Goal: Navigation & Orientation: Find specific page/section

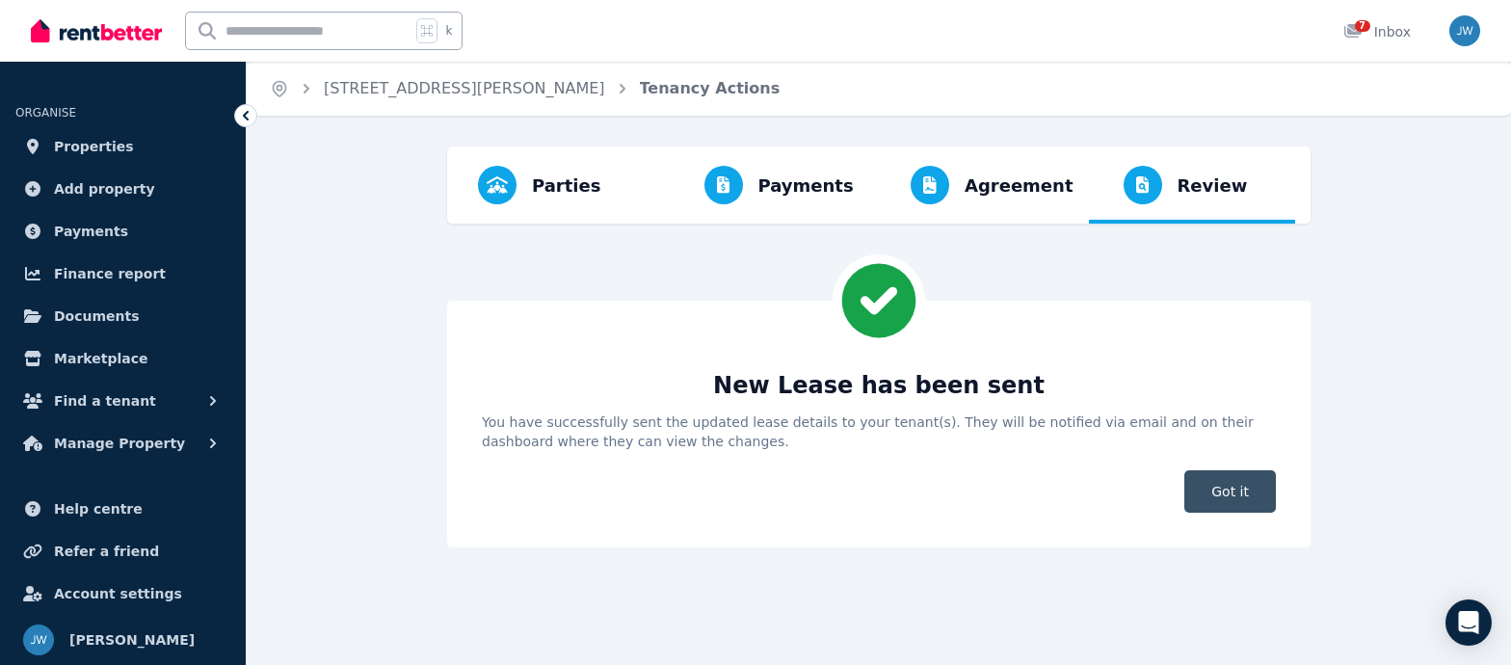
click at [1230, 501] on span "Got it" at bounding box center [1230, 491] width 92 height 42
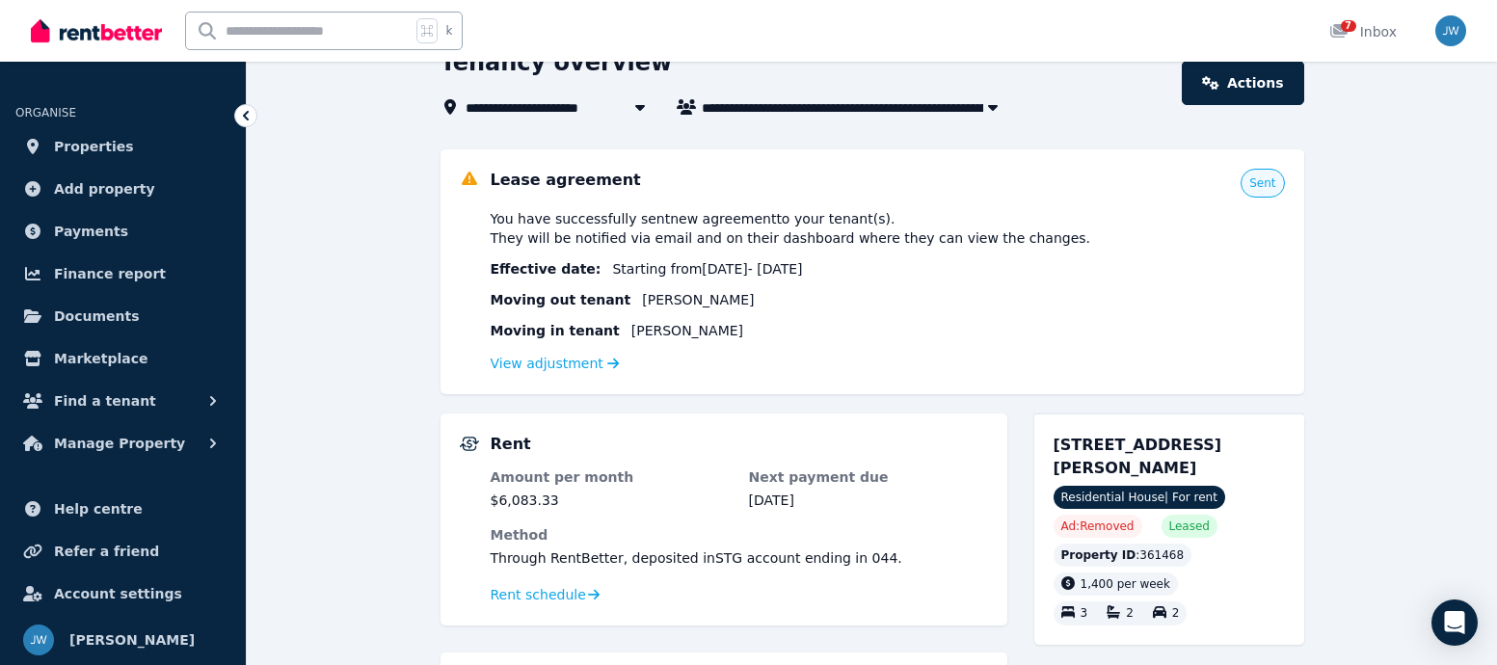
scroll to position [111, 0]
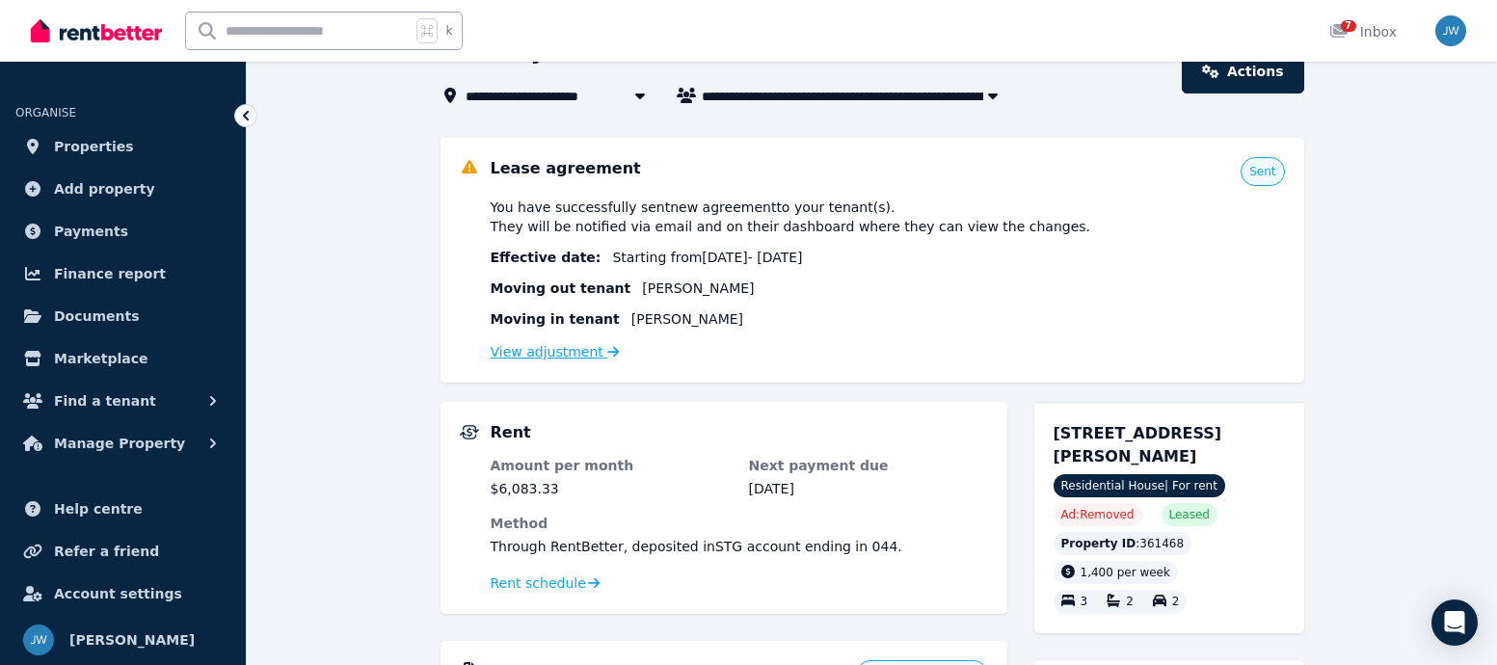
click at [554, 356] on link "View adjustment" at bounding box center [555, 351] width 129 height 15
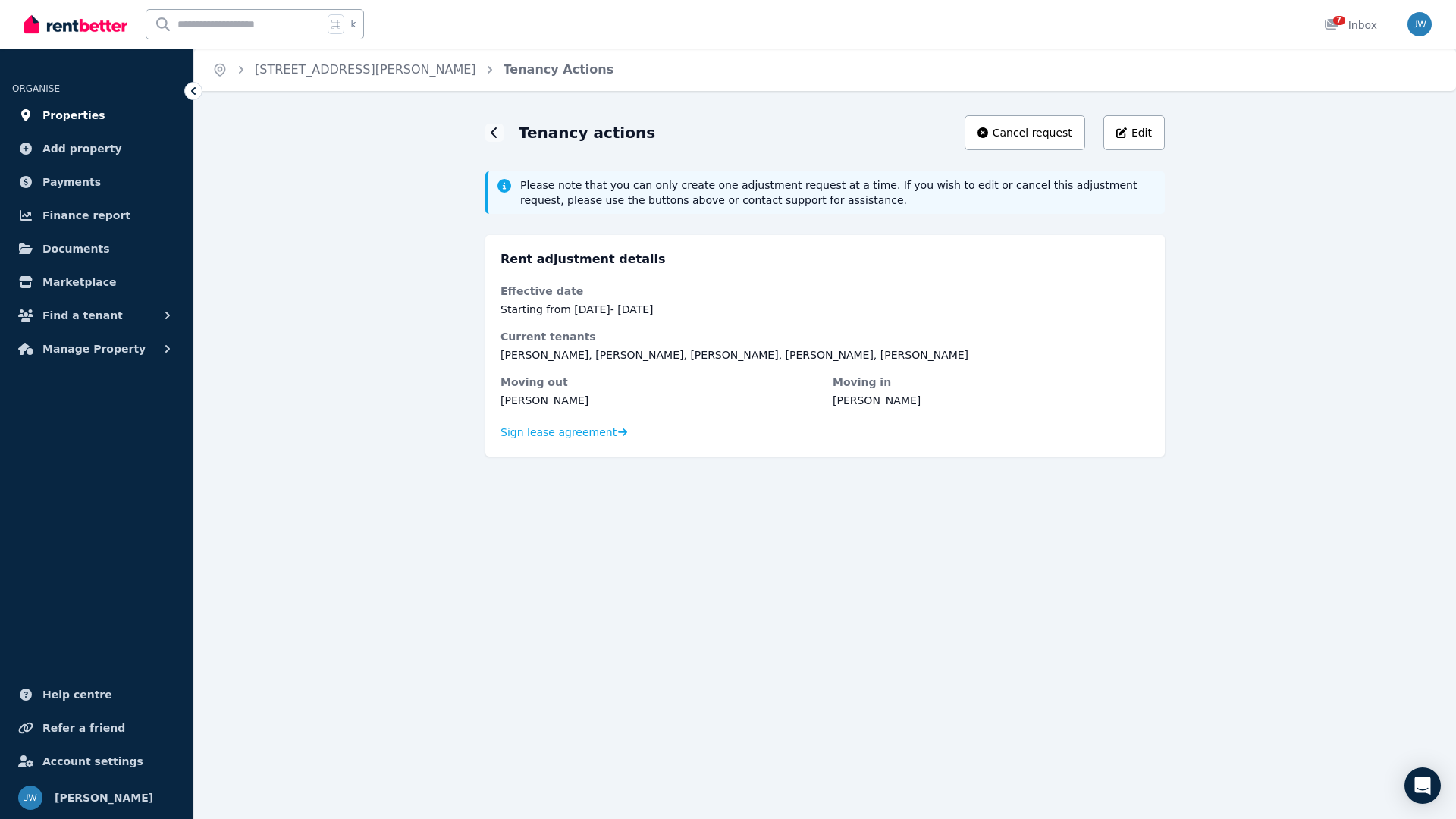
click at [83, 124] on link "Properties" at bounding box center [96, 115] width 169 height 31
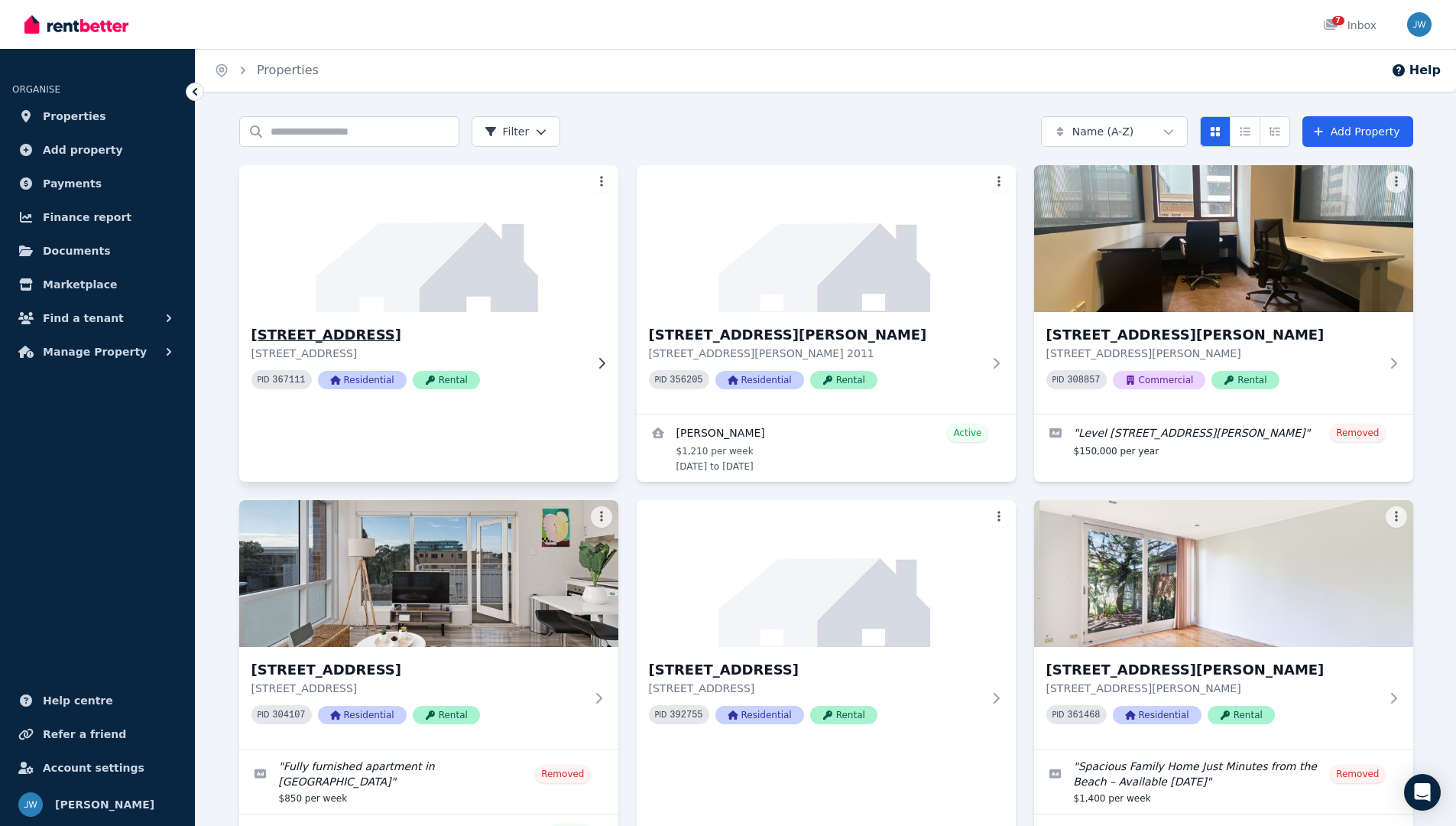
click at [462, 341] on h3 "[STREET_ADDRESS]" at bounding box center [418, 335] width 333 height 21
